Goal: Task Accomplishment & Management: Use online tool/utility

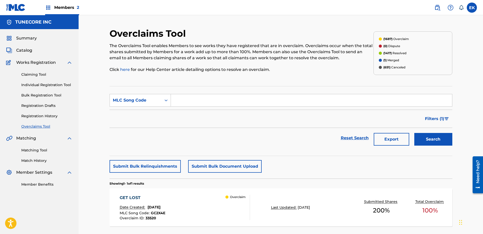
click at [187, 101] on input "Search Form" at bounding box center [311, 100] width 281 height 12
paste input "S67IAJ"
type input "S67IAJ"
click at [443, 138] on button "Search" at bounding box center [433, 139] width 38 height 13
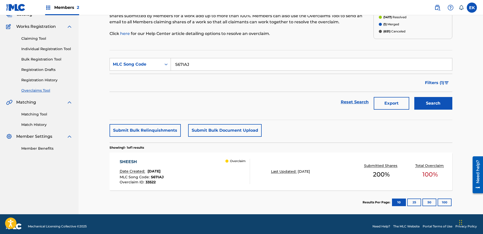
scroll to position [41, 0]
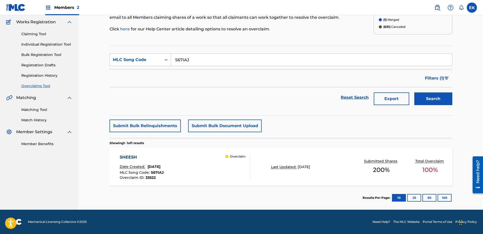
click at [181, 171] on div "SHEESH Date Created: August 22, 2025 MLC Song Code : S67IAJ Overclaim ID : 3352…" at bounding box center [185, 166] width 130 height 25
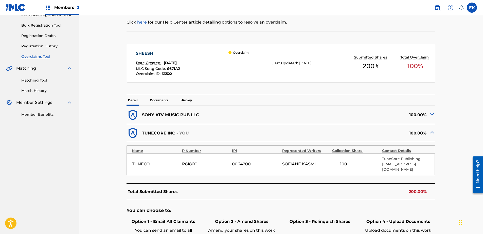
scroll to position [101, 0]
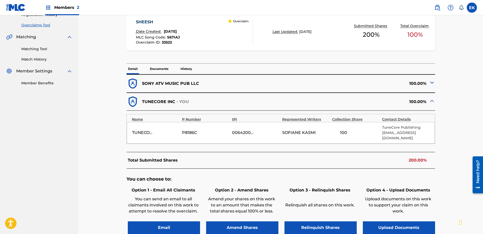
click at [398, 222] on button "Upload Documents" at bounding box center [399, 228] width 72 height 13
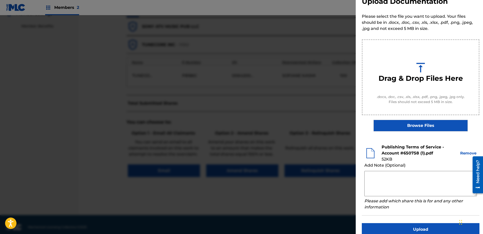
scroll to position [23, 0]
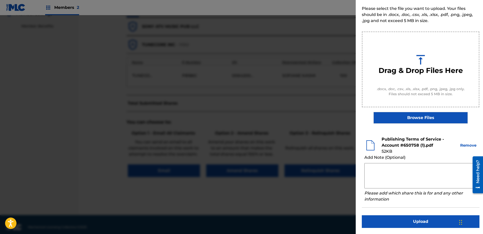
click at [418, 220] on button "Upload" at bounding box center [421, 222] width 118 height 13
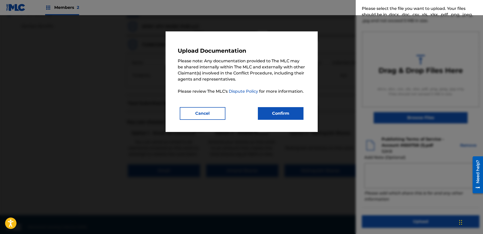
click at [284, 113] on button "Confirm" at bounding box center [281, 113] width 46 height 13
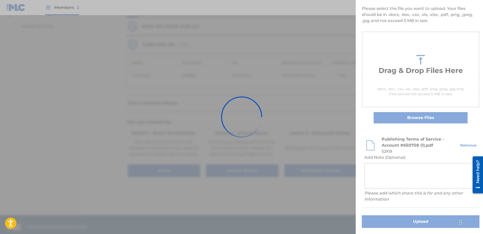
scroll to position [0, 0]
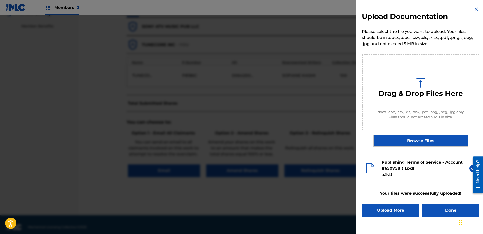
click at [442, 212] on button "Done" at bounding box center [451, 210] width 58 height 13
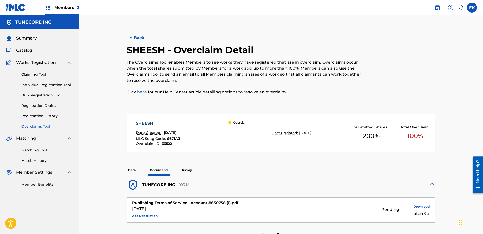
click at [129, 34] on button "< Back" at bounding box center [142, 38] width 30 height 13
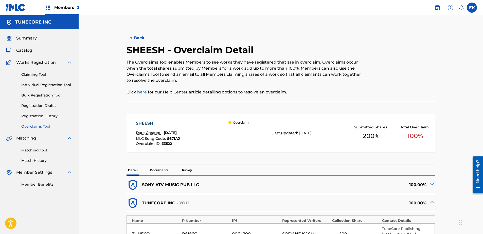
click at [132, 38] on button "< Back" at bounding box center [142, 38] width 30 height 13
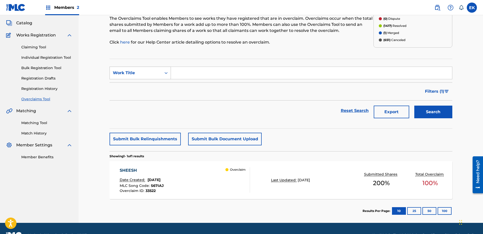
click at [154, 70] on div "Work Title" at bounding box center [136, 73] width 46 height 6
click at [150, 86] on div "MLC Song Code" at bounding box center [140, 85] width 61 height 13
click at [181, 75] on input "Search Form" at bounding box center [311, 73] width 281 height 12
paste input "CK7IU9"
type input "CK7IU9"
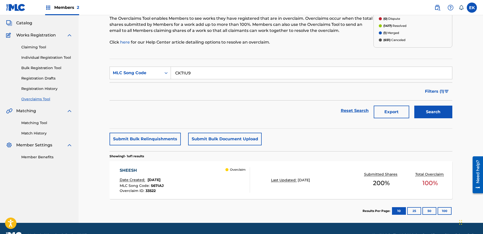
click at [441, 109] on button "Search" at bounding box center [433, 112] width 38 height 13
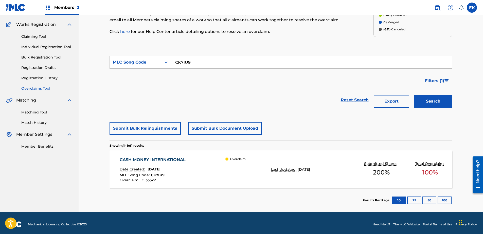
scroll to position [41, 0]
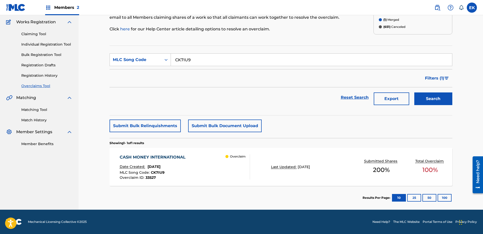
click at [208, 163] on div "CASH MONEY INTERNATIONAL Date Created: August 22, 2025 MLC Song Code : CK7IU9 O…" at bounding box center [185, 166] width 130 height 25
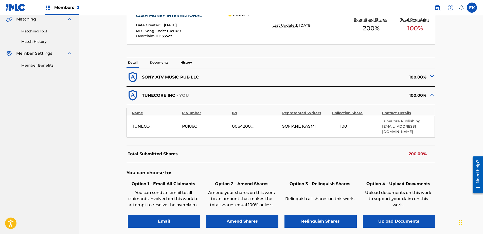
scroll to position [127, 0]
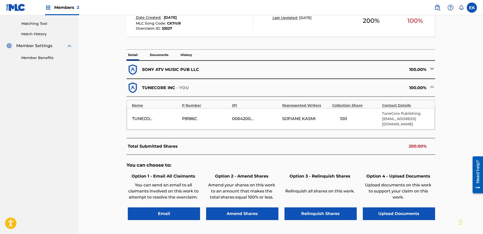
click at [418, 209] on button "Upload Documents" at bounding box center [399, 214] width 72 height 13
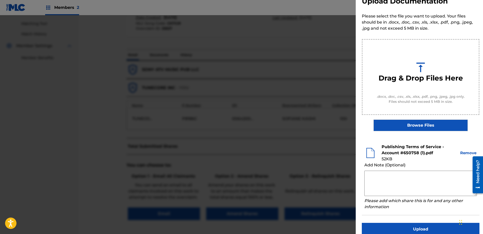
scroll to position [23, 0]
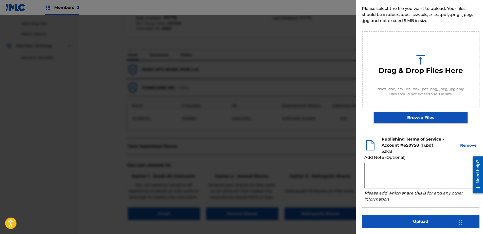
click at [428, 219] on button "Upload" at bounding box center [421, 222] width 118 height 13
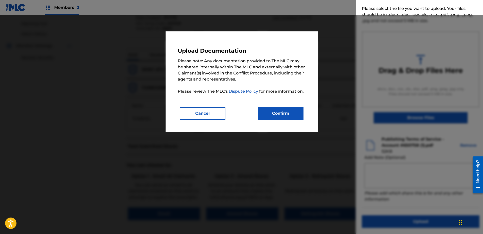
click at [277, 117] on button "Confirm" at bounding box center [281, 113] width 46 height 13
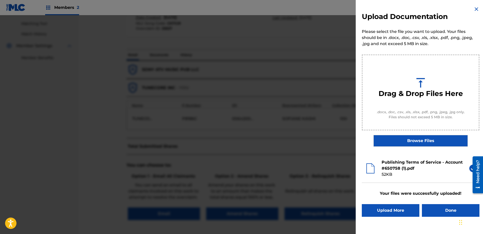
scroll to position [0, 0]
click at [449, 212] on button "Done" at bounding box center [451, 210] width 58 height 13
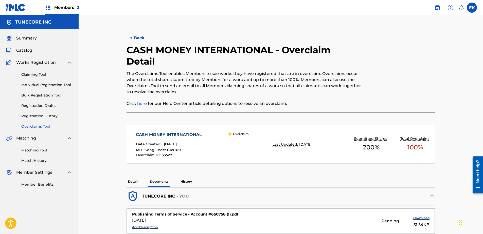
click at [140, 37] on button "< Back" at bounding box center [142, 38] width 30 height 13
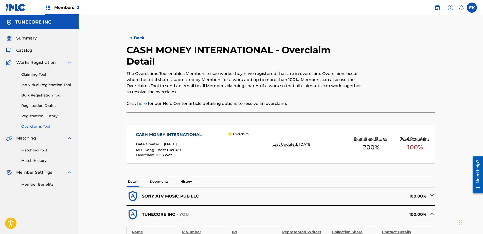
click at [138, 41] on button "< Back" at bounding box center [142, 38] width 30 height 13
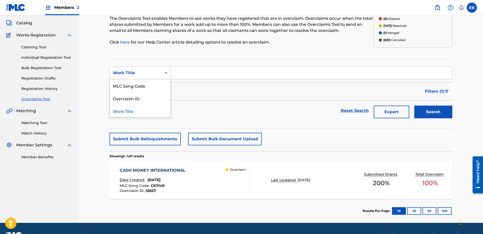
click at [156, 68] on div "Work Title" at bounding box center [140, 73] width 61 height 13
click at [149, 88] on div "MLC Song Code" at bounding box center [140, 85] width 61 height 13
paste input "CK8B5O"
type input "CK8B5O"
click at [438, 113] on button "Search" at bounding box center [433, 112] width 38 height 13
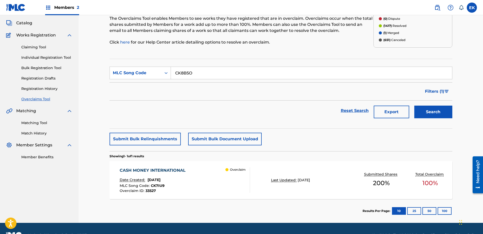
scroll to position [0, 0]
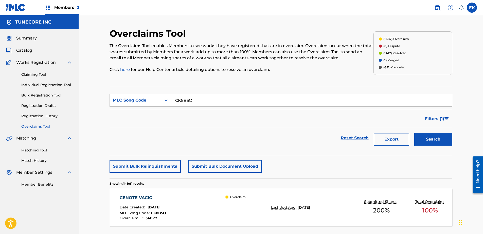
click at [196, 198] on div "CENOTE VACIO Date Created: August 28, 2025 MLC Song Code : CK8B5O Overclaim ID …" at bounding box center [185, 207] width 130 height 25
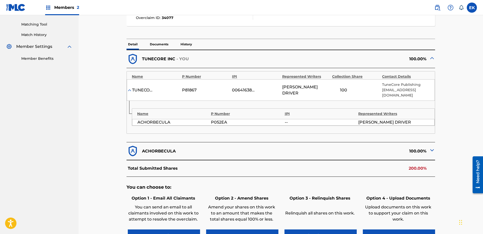
scroll to position [127, 0]
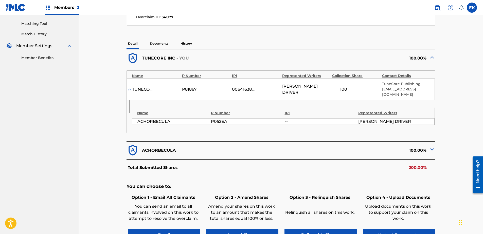
click at [394, 229] on button "Upload Documents" at bounding box center [399, 235] width 72 height 13
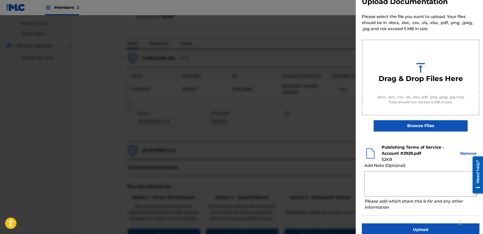
scroll to position [23, 0]
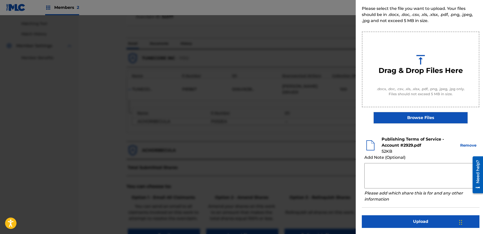
click at [405, 223] on button "Upload" at bounding box center [421, 222] width 118 height 13
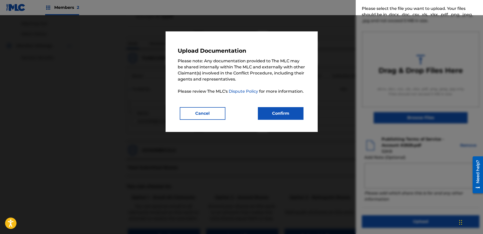
click at [278, 113] on button "Confirm" at bounding box center [281, 113] width 46 height 13
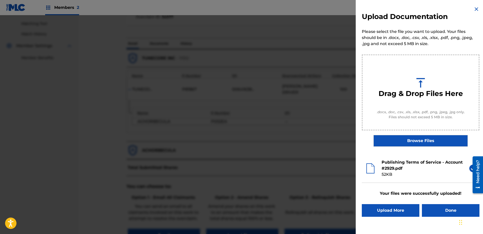
scroll to position [0, 0]
click at [445, 209] on button "Done" at bounding box center [451, 210] width 58 height 13
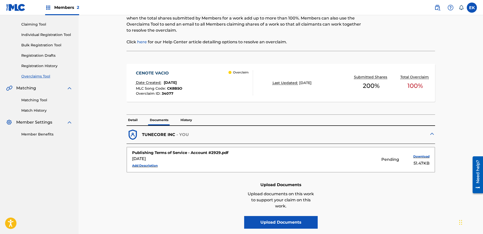
scroll to position [51, 0]
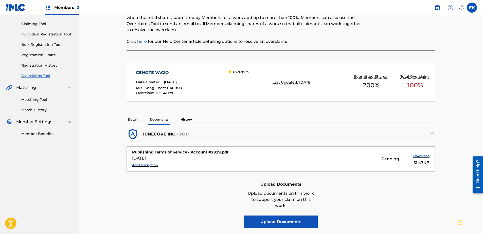
click at [134, 119] on p "Detail" at bounding box center [133, 119] width 13 height 11
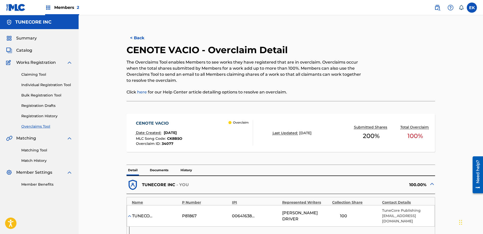
click at [136, 38] on button "< Back" at bounding box center [142, 38] width 30 height 13
click at [137, 39] on button "< Back" at bounding box center [142, 38] width 30 height 13
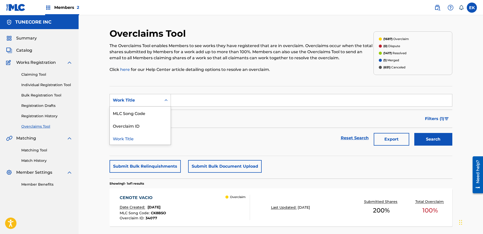
click at [148, 105] on div "Work Title" at bounding box center [136, 101] width 52 height 10
click at [144, 114] on div "MLC Song Code" at bounding box center [140, 113] width 61 height 13
click at [190, 98] on input "Search Form" at bounding box center [311, 100] width 281 height 12
paste input "T49MZ7"
type input "T49MZ7"
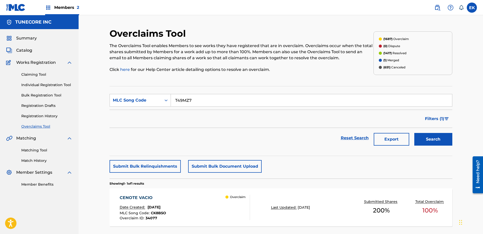
click at [436, 137] on button "Search" at bounding box center [433, 139] width 38 height 13
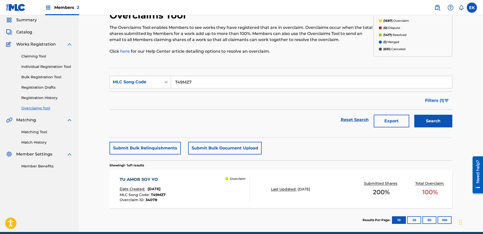
scroll to position [41, 0]
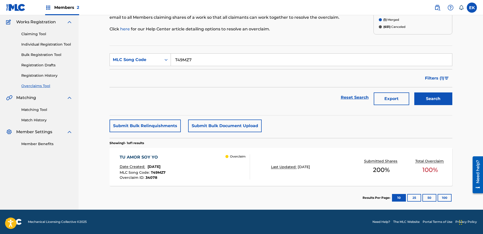
click at [180, 166] on div "TU AMOR SOY YO Date Created: August 28, 2025 MLC Song Code : T49MZ7 Overclaim I…" at bounding box center [185, 166] width 130 height 25
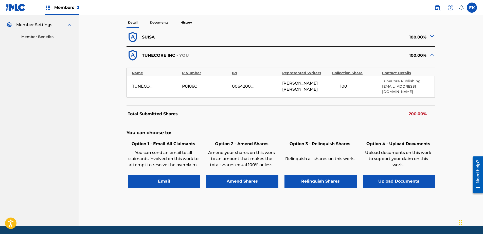
scroll to position [159, 0]
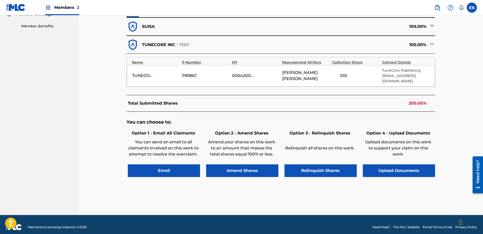
click at [390, 168] on button "Upload Documents" at bounding box center [399, 171] width 72 height 13
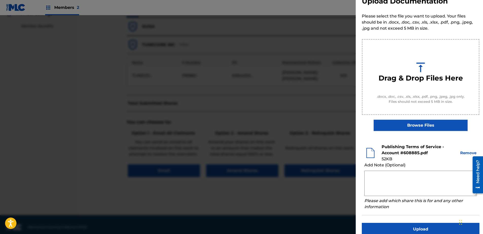
scroll to position [23, 0]
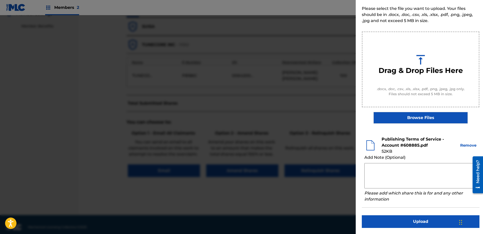
click at [411, 218] on button "Upload" at bounding box center [421, 222] width 118 height 13
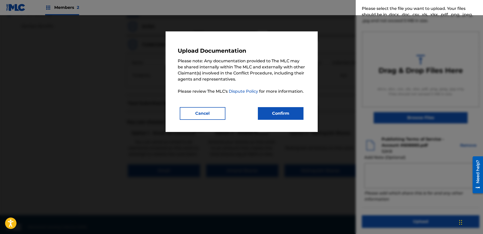
click at [280, 118] on button "Confirm" at bounding box center [281, 113] width 46 height 13
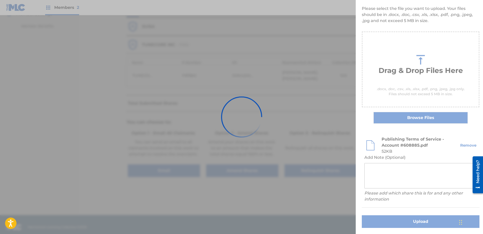
scroll to position [0, 0]
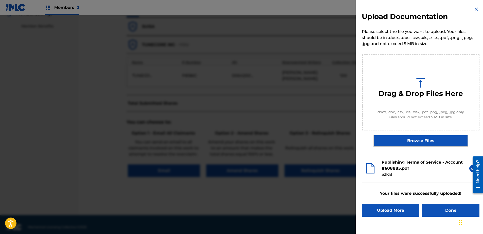
click at [442, 208] on button "Done" at bounding box center [451, 210] width 58 height 13
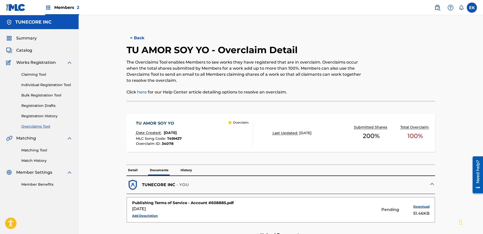
click at [143, 40] on button "< Back" at bounding box center [142, 38] width 30 height 13
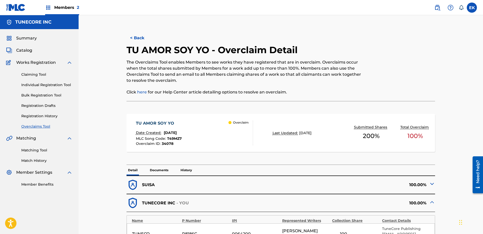
click at [140, 38] on button "< Back" at bounding box center [142, 38] width 30 height 13
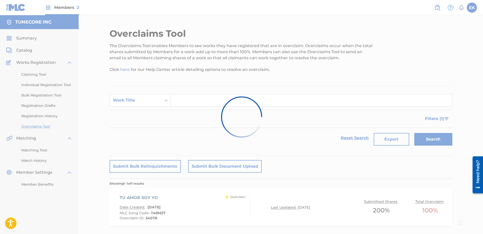
scroll to position [27, 0]
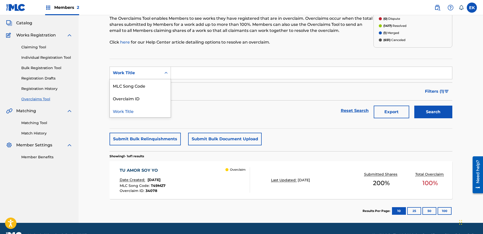
click at [162, 69] on div "Search Form" at bounding box center [166, 73] width 9 height 12
click at [159, 83] on div "MLC Song Code" at bounding box center [140, 85] width 61 height 13
click at [191, 74] on input "Search Form" at bounding box center [311, 73] width 281 height 12
paste input "ES3TY4"
type input "ES3TY4"
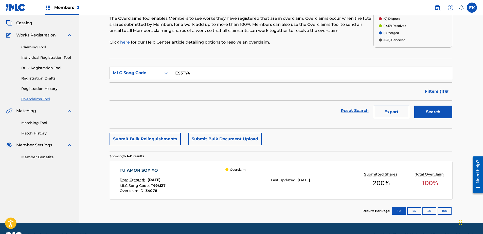
click at [440, 112] on button "Search" at bounding box center [433, 112] width 38 height 13
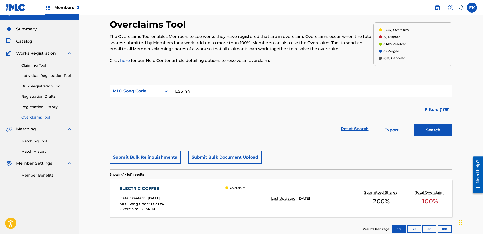
scroll to position [25, 0]
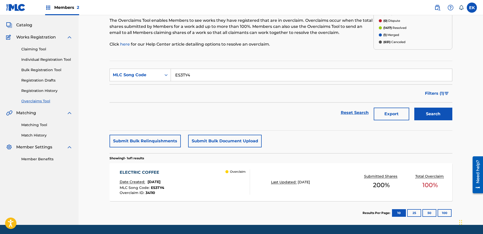
click at [183, 173] on div "ELECTRIC COFFEE Date Created: August 28, 2025 MLC Song Code : ES3TY4 Overclaim …" at bounding box center [185, 182] width 130 height 25
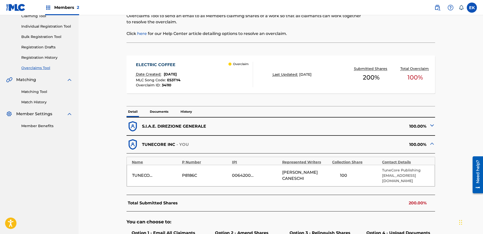
scroll to position [76, 0]
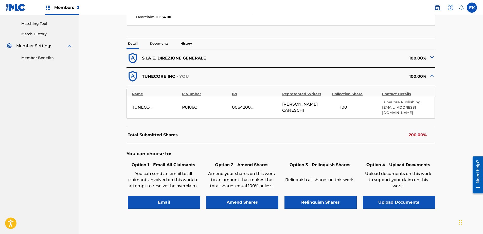
click at [163, 44] on p "Documents" at bounding box center [159, 43] width 22 height 11
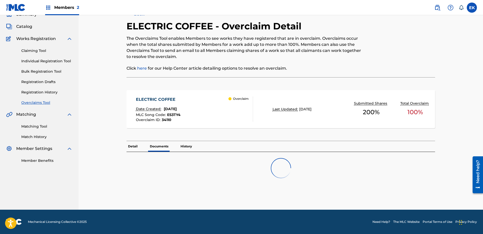
scroll to position [40, 0]
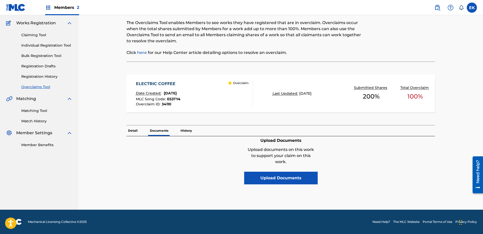
click at [281, 178] on button "Upload Documents" at bounding box center [281, 178] width 74 height 13
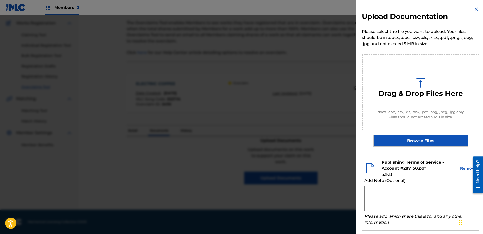
scroll to position [23, 0]
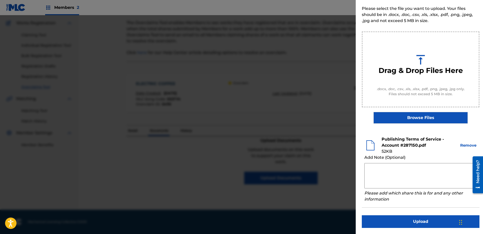
click at [411, 221] on button "Upload" at bounding box center [421, 222] width 118 height 13
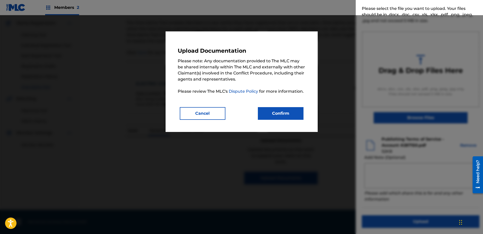
click at [282, 111] on button "Confirm" at bounding box center [281, 113] width 46 height 13
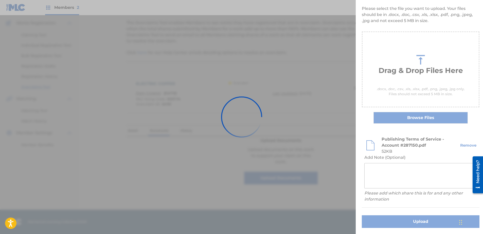
scroll to position [0, 0]
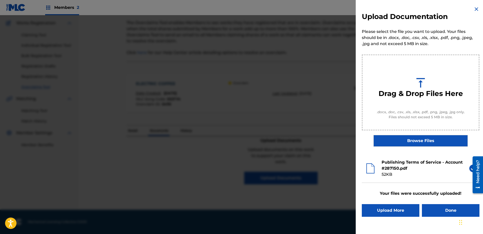
click at [448, 205] on button "Done" at bounding box center [451, 210] width 58 height 13
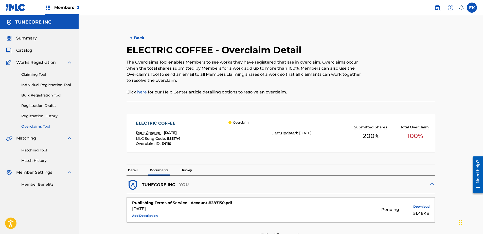
click at [139, 32] on div "< Back ELECTRIC COFFEE - Overclaim Detail The Overclaims Tool enables Members t…" at bounding box center [281, 166] width 343 height 277
drag, startPoint x: 139, startPoint y: 32, endPoint x: 139, endPoint y: 35, distance: 3.6
click at [139, 35] on button "< Back" at bounding box center [142, 38] width 30 height 13
click at [139, 37] on button "< Back" at bounding box center [142, 38] width 30 height 13
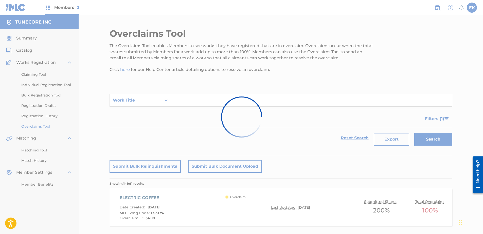
scroll to position [25, 0]
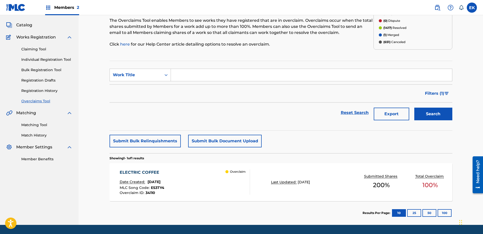
click at [225, 166] on div "ELECTRIC COFFEE Date Created: August 28, 2025 MLC Song Code : ES3TY4 Overclaim …" at bounding box center [281, 182] width 343 height 38
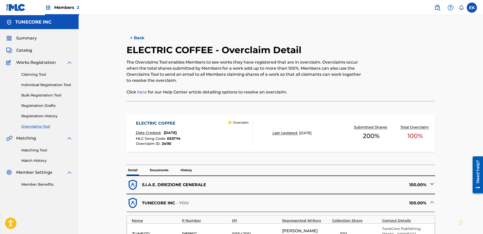
click at [143, 36] on button "< Back" at bounding box center [142, 38] width 30 height 13
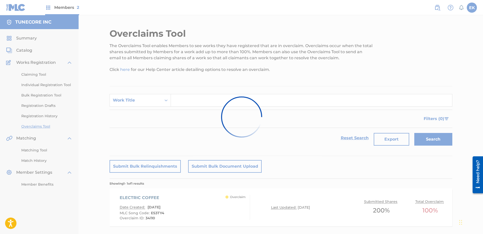
scroll to position [25, 0]
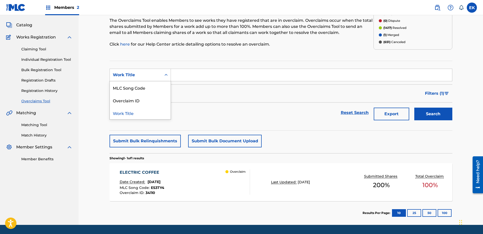
click at [168, 72] on div "Search Form" at bounding box center [166, 75] width 9 height 9
click at [162, 87] on div "MLC Song Code" at bounding box center [140, 87] width 61 height 13
click at [198, 77] on input "Search Form" at bounding box center [311, 75] width 281 height 12
paste input "VW8X1R"
type input "VW8X1R"
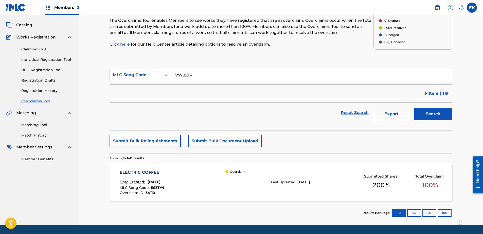
click at [448, 115] on button "Search" at bounding box center [433, 114] width 38 height 13
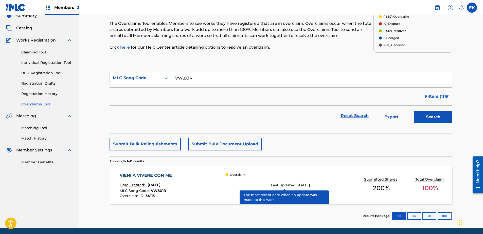
scroll to position [41, 0]
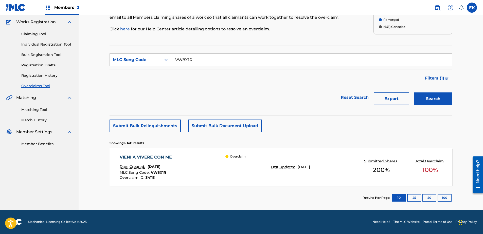
click at [229, 174] on div "Overclaim" at bounding box center [237, 166] width 24 height 25
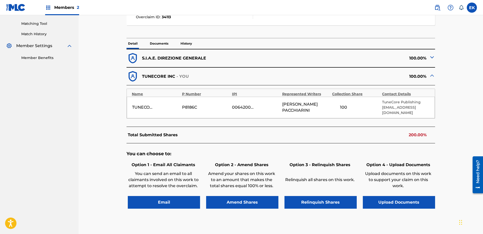
scroll to position [152, 0]
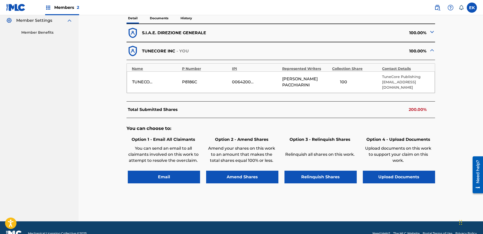
click at [381, 171] on button "Upload Documents" at bounding box center [399, 177] width 72 height 13
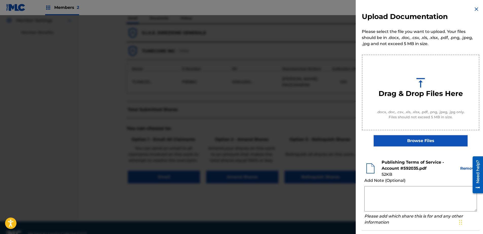
scroll to position [23, 0]
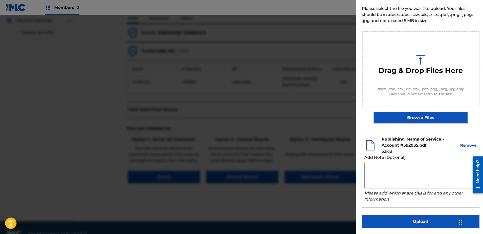
click at [412, 218] on button "Upload" at bounding box center [421, 222] width 118 height 13
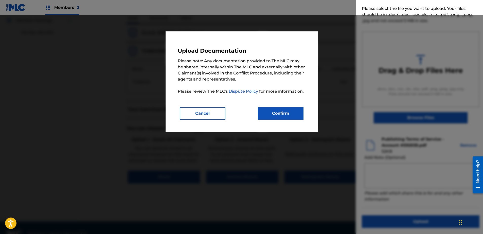
click at [273, 112] on button "Confirm" at bounding box center [281, 113] width 46 height 13
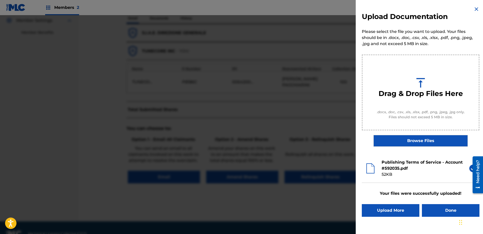
scroll to position [0, 0]
drag, startPoint x: 465, startPoint y: 209, endPoint x: 462, endPoint y: 208, distance: 3.5
click at [464, 209] on button "Done" at bounding box center [451, 210] width 58 height 13
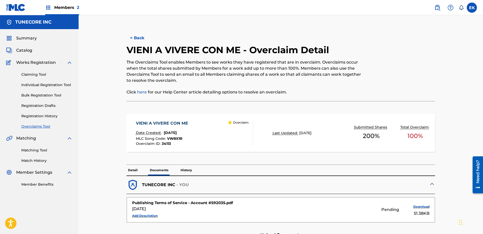
click at [135, 35] on button "< Back" at bounding box center [142, 38] width 30 height 13
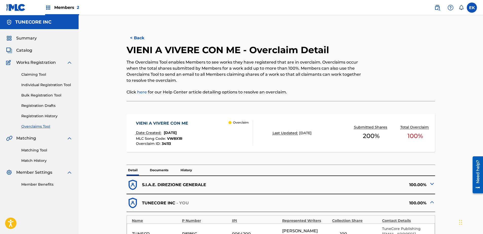
click at [142, 37] on button "< Back" at bounding box center [142, 38] width 30 height 13
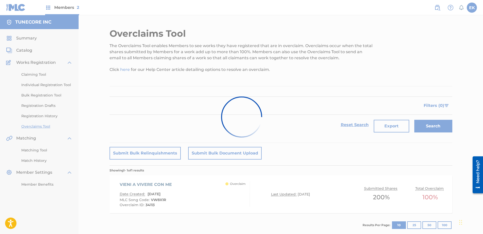
scroll to position [27, 0]
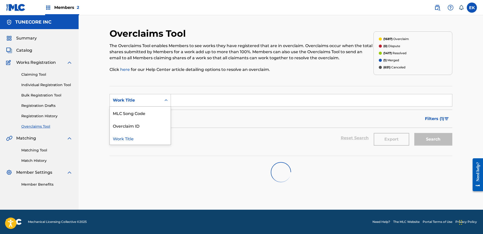
click at [144, 97] on div "Work Title" at bounding box center [136, 100] width 46 height 6
drag, startPoint x: 140, startPoint y: 112, endPoint x: 144, endPoint y: 112, distance: 4.3
click at [140, 112] on div "MLC Song Code" at bounding box center [140, 113] width 61 height 13
click at [197, 102] on input "Search Form" at bounding box center [311, 100] width 281 height 12
paste input "VW8X1R"
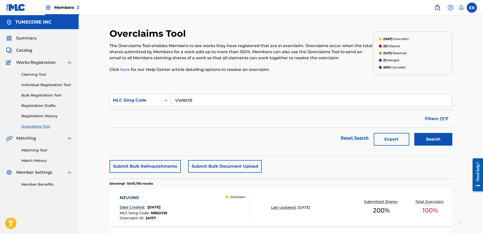
type input "VW8X1R"
click at [430, 138] on button "Search" at bounding box center [433, 139] width 38 height 13
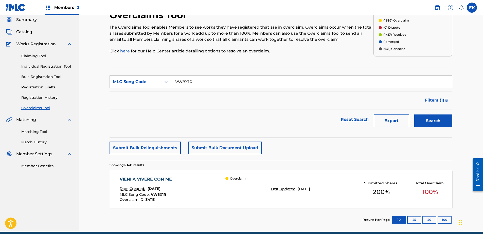
scroll to position [41, 0]
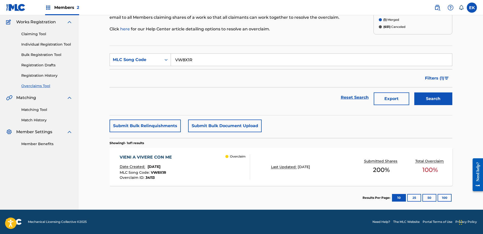
click at [227, 171] on div "Overclaim" at bounding box center [237, 166] width 24 height 25
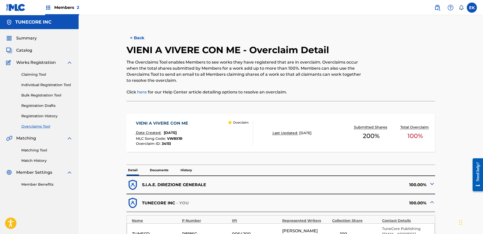
click at [161, 168] on p "Documents" at bounding box center [159, 170] width 22 height 11
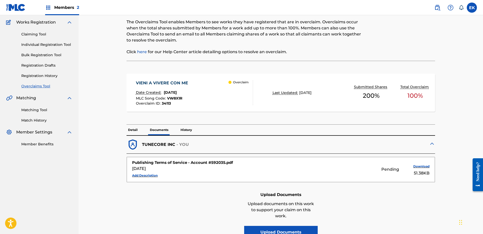
scroll to position [76, 0]
